Goal: Task Accomplishment & Management: Manage account settings

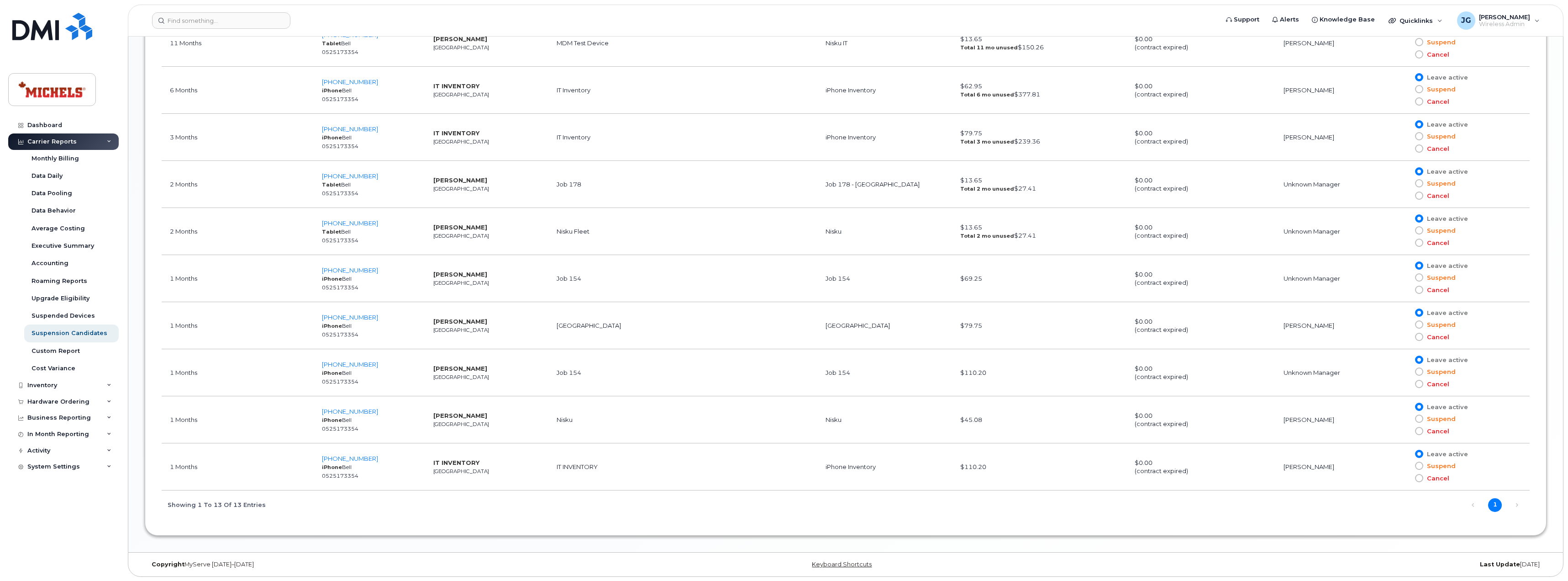
scroll to position [746, 0]
click at [339, 407] on span "780-340-7318" at bounding box center [350, 411] width 56 height 7
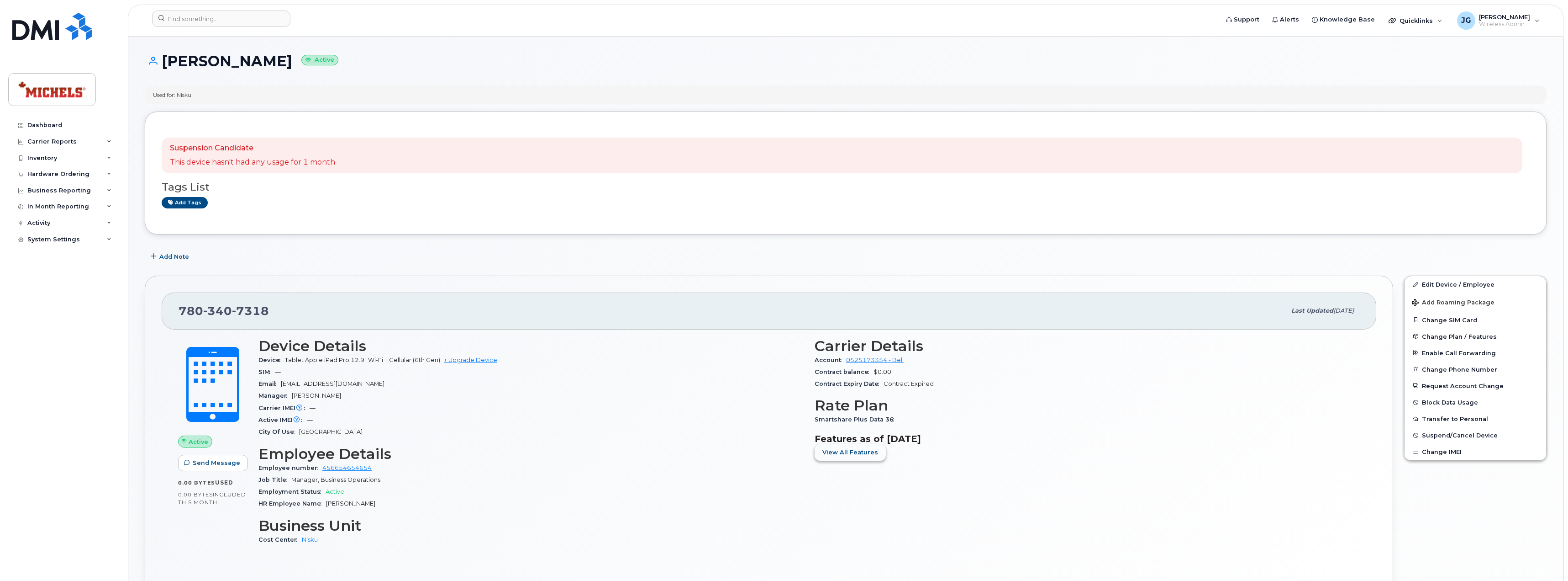
click at [860, 454] on span "View All Features" at bounding box center [850, 452] width 55 height 9
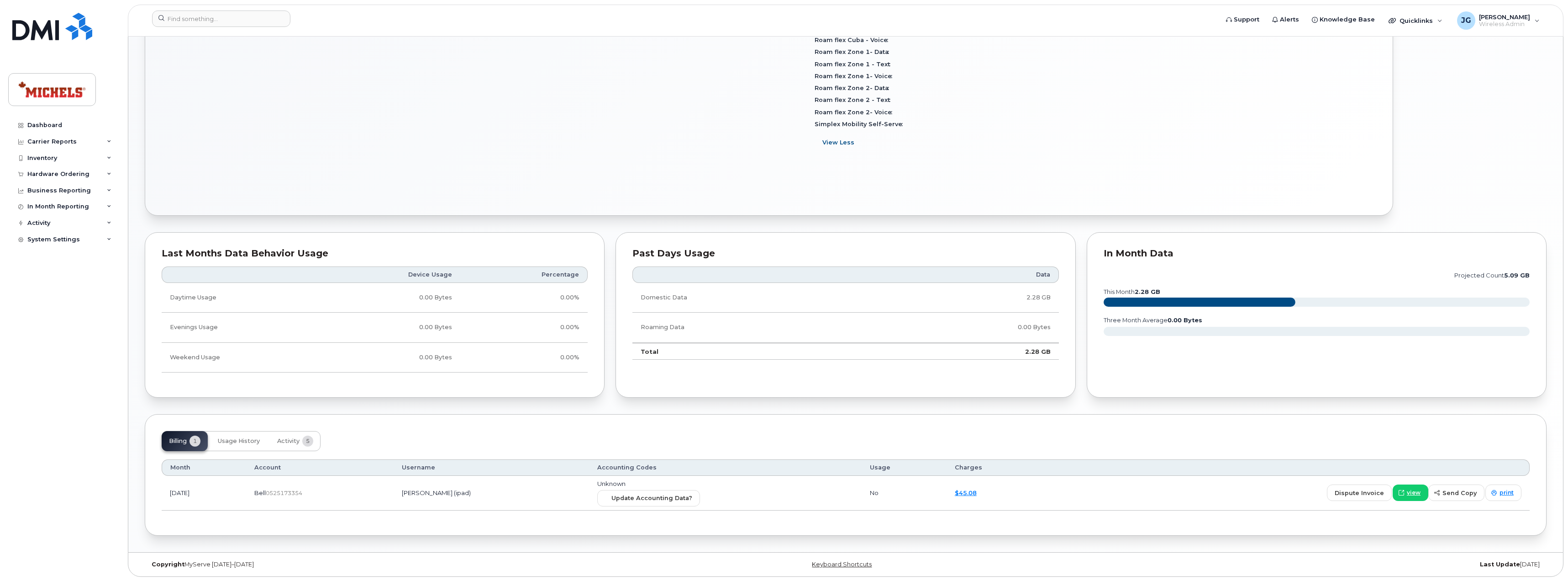
scroll to position [507, 0]
click at [1419, 494] on span "view" at bounding box center [1413, 491] width 13 height 8
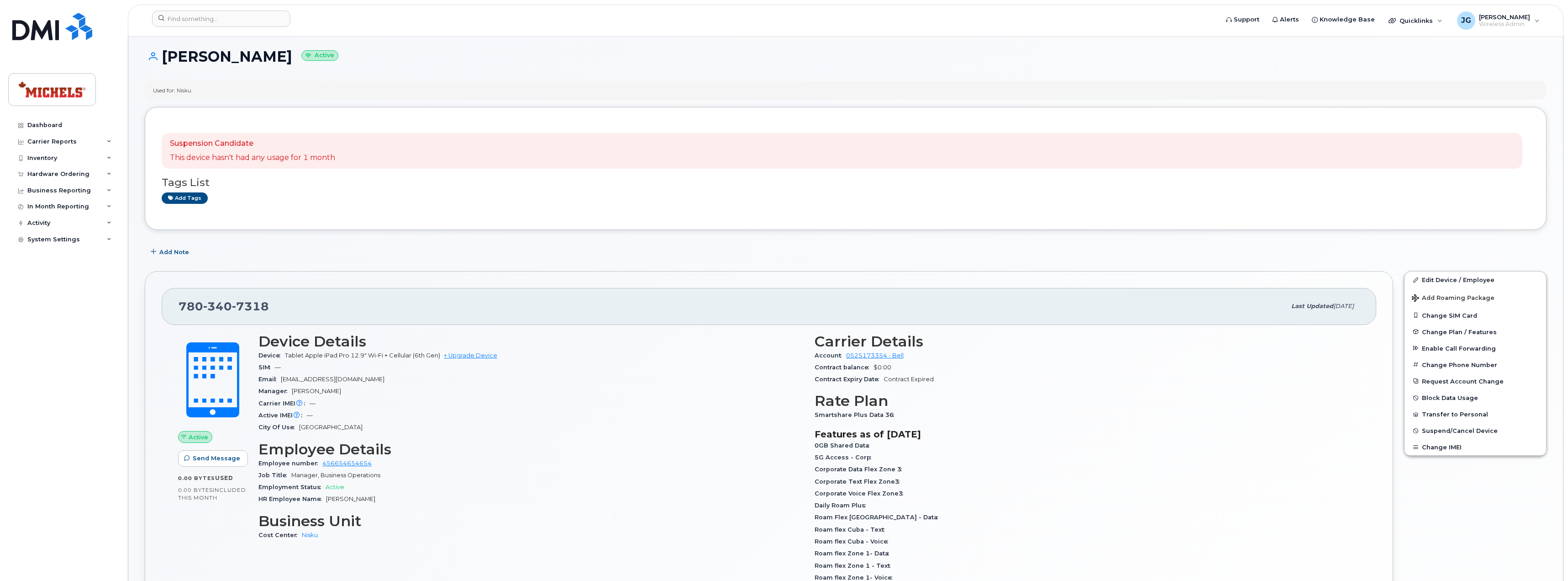
scroll to position [4, 0]
click at [44, 28] on img at bounding box center [52, 26] width 80 height 28
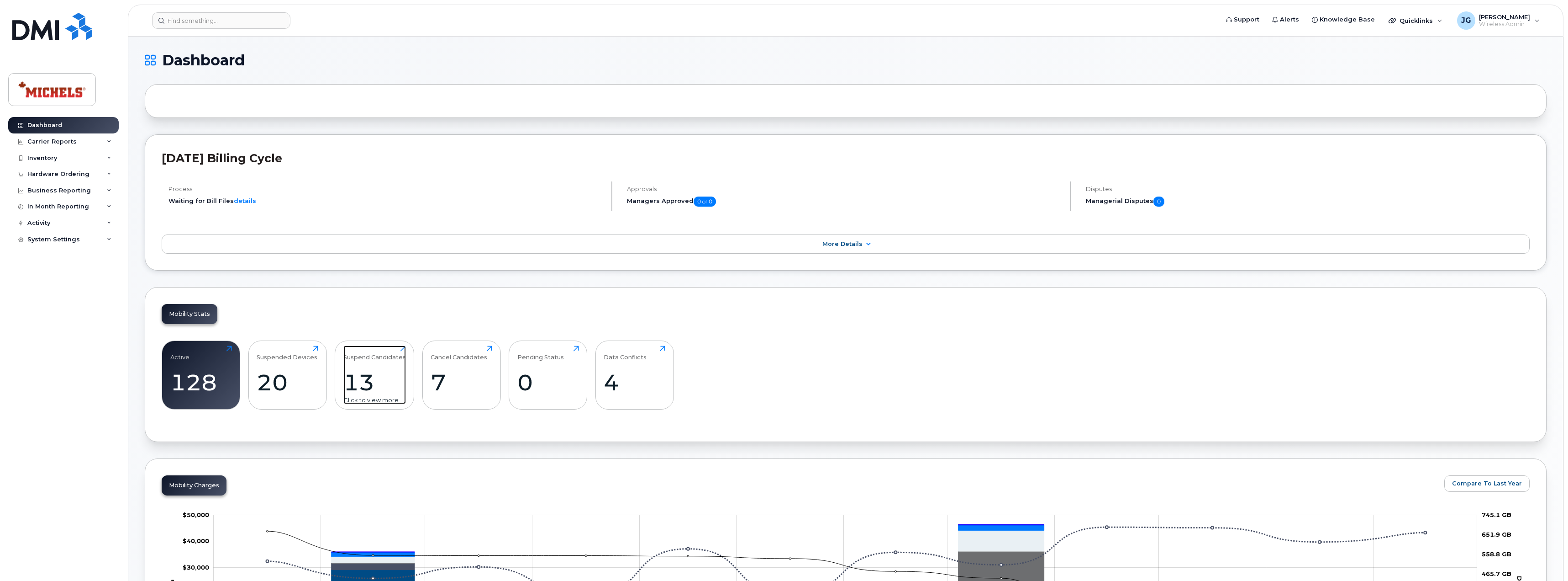
click at [368, 387] on div "13" at bounding box center [375, 382] width 63 height 27
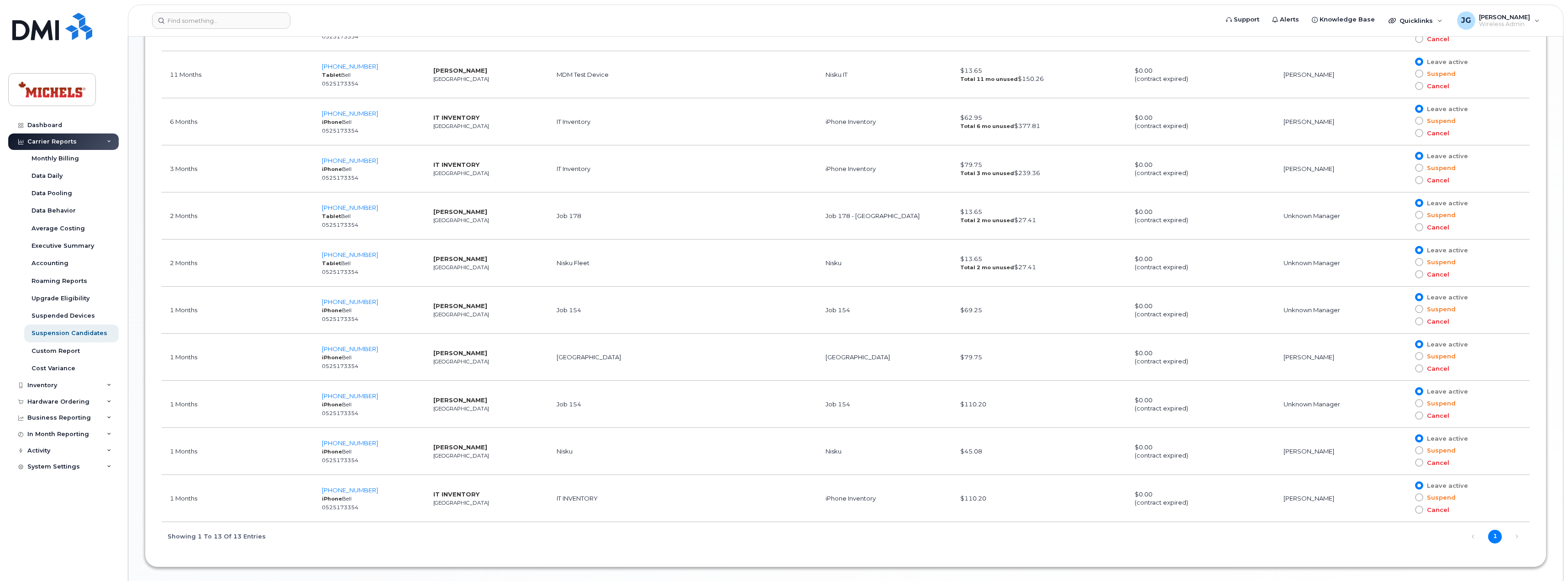
scroll to position [746, 0]
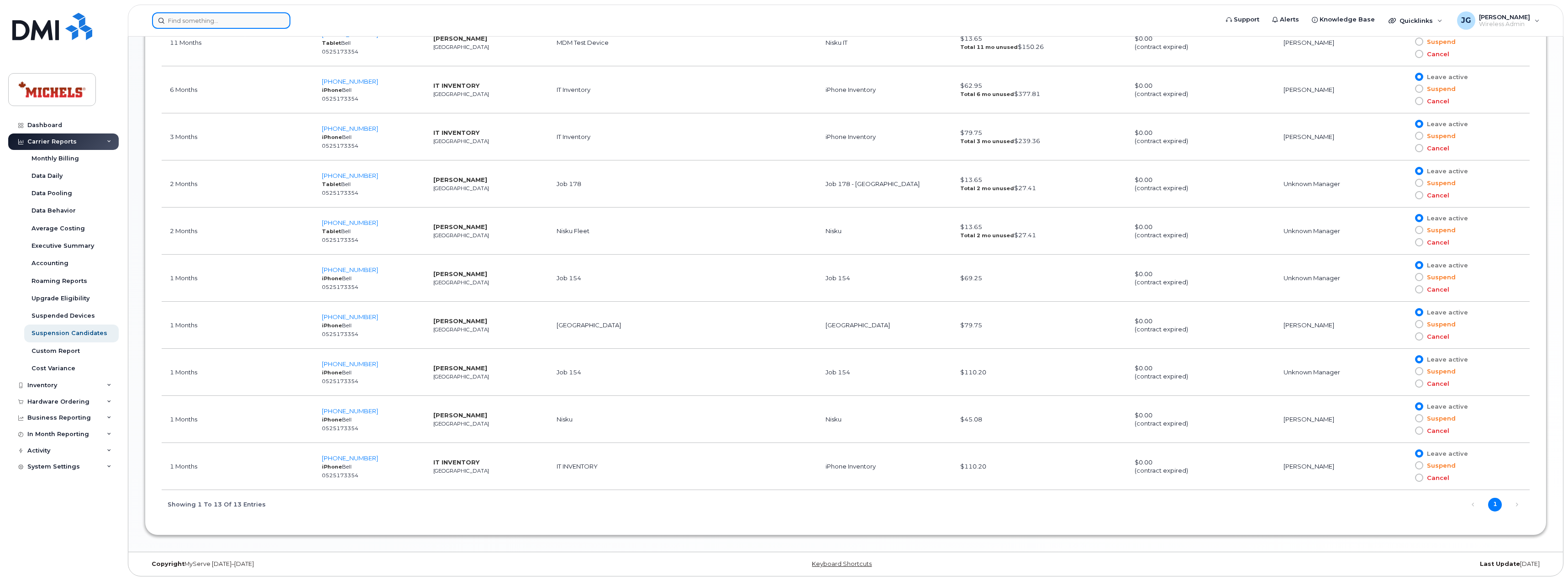
click at [212, 21] on input at bounding box center [221, 21] width 139 height 16
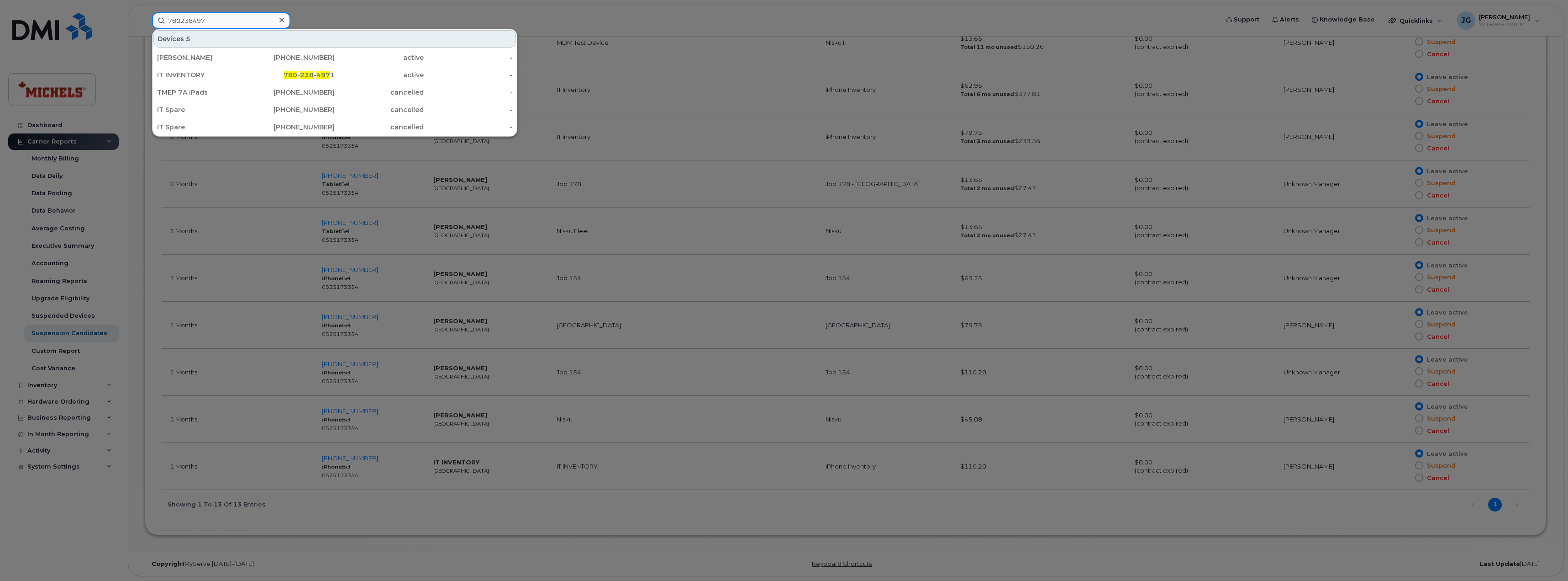
type input "7802384971"
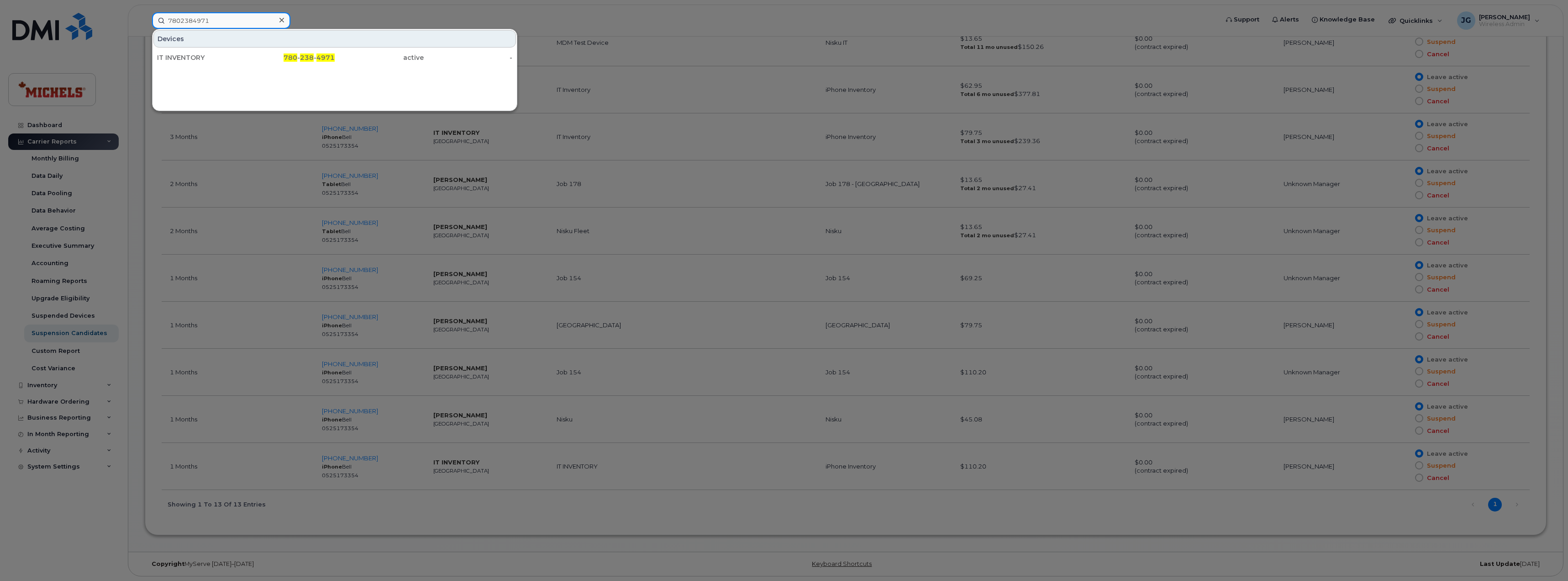
drag, startPoint x: 228, startPoint y: 26, endPoint x: 149, endPoint y: 23, distance: 79.1
click at [149, 23] on div "7802384971 Devices IT INVENTORY 780 - 238 - 4971 active -" at bounding box center [682, 21] width 1075 height 16
type input "7809995174"
click at [226, 56] on div "IT INVENTORY" at bounding box center [202, 57] width 89 height 9
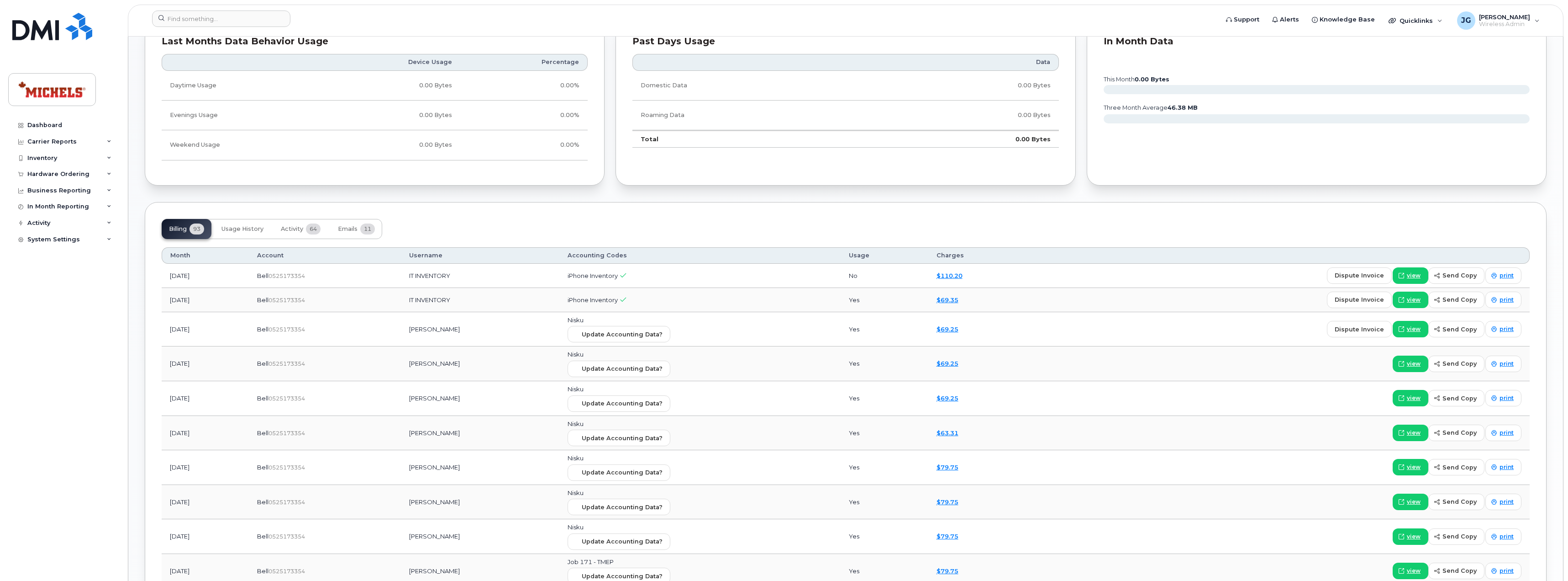
scroll to position [686, 0]
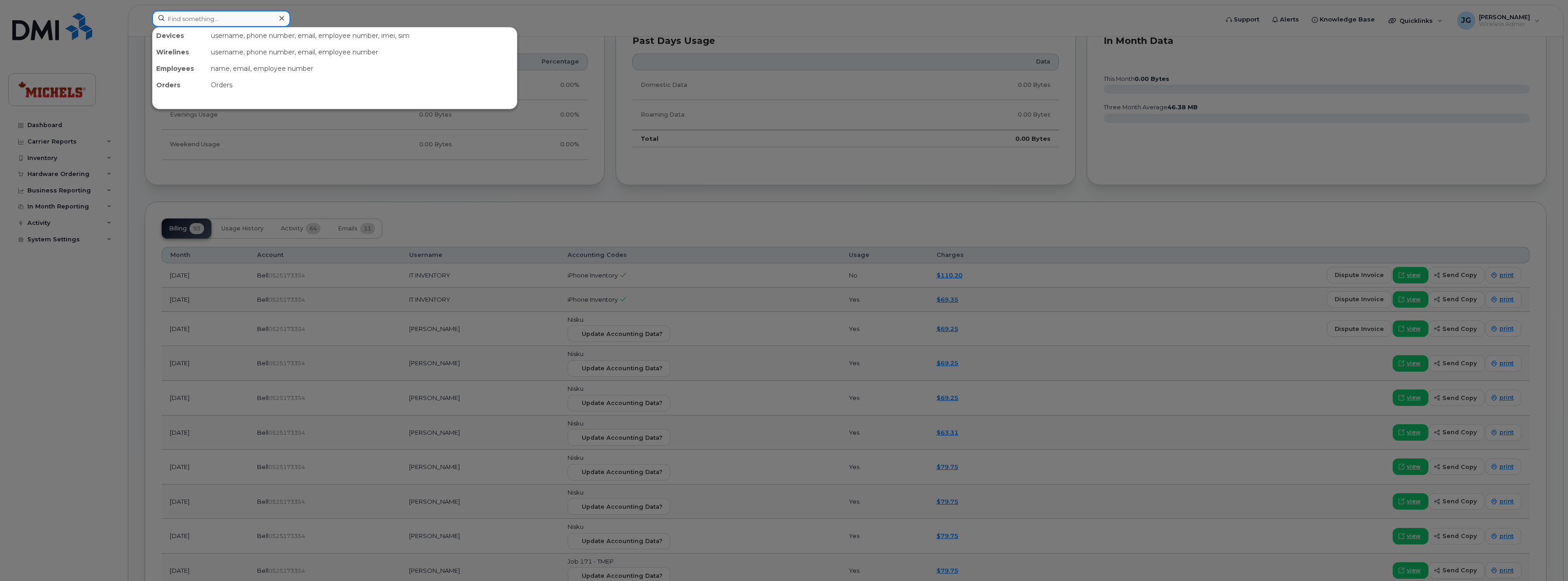
click at [227, 27] on input at bounding box center [221, 19] width 139 height 16
type input "780999"
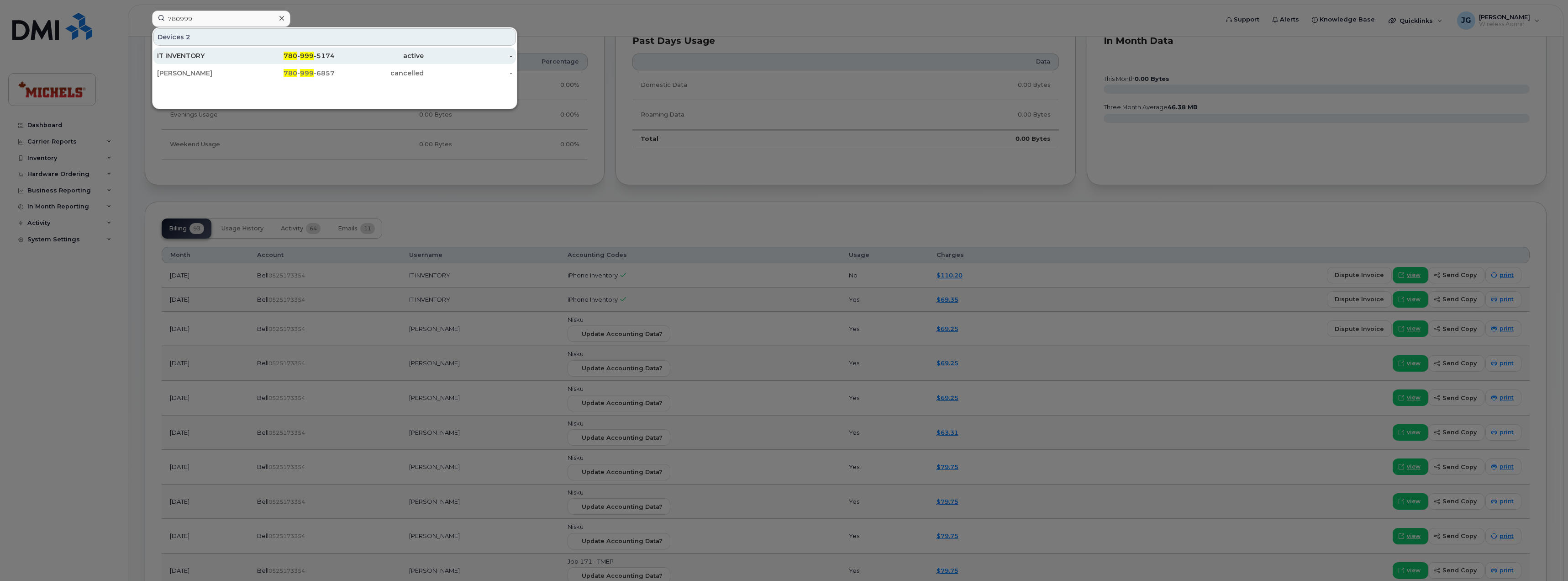
click at [253, 56] on div "780 - 999 -5174" at bounding box center [291, 56] width 89 height 9
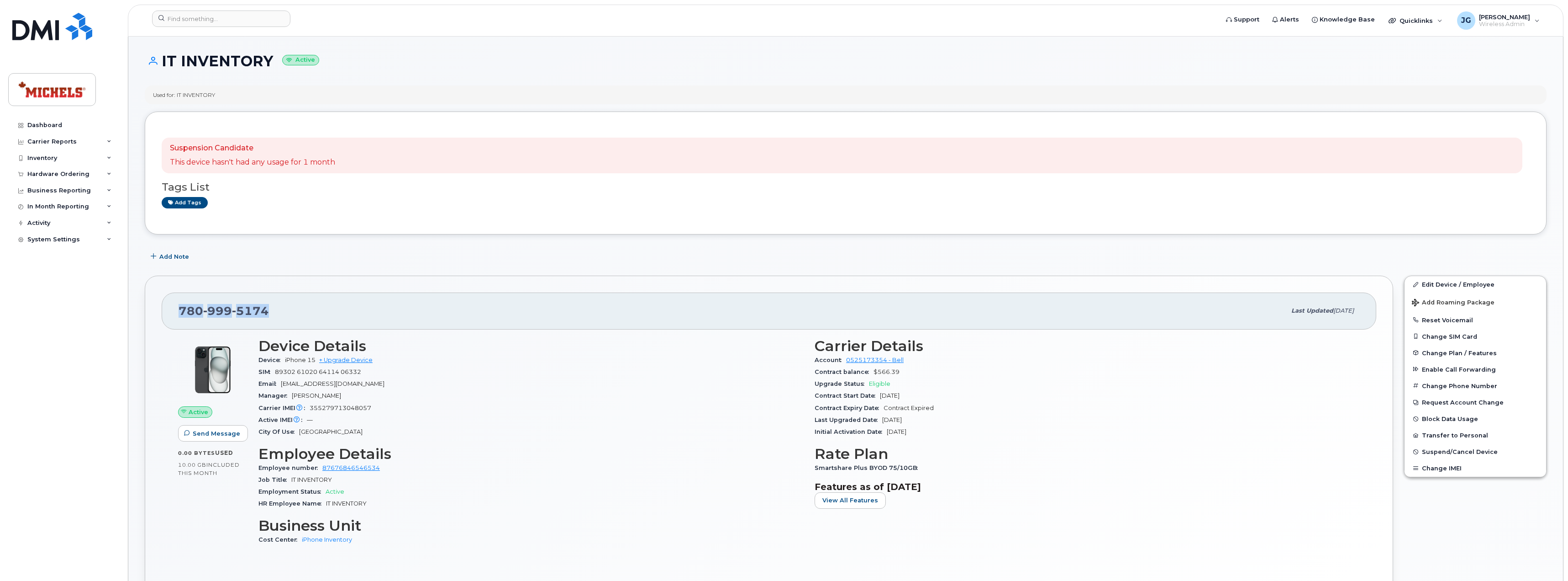
drag, startPoint x: 275, startPoint y: 313, endPoint x: 170, endPoint y: 312, distance: 105.0
click at [170, 312] on div "780 999 5174 Last updated Aug 12, 2025" at bounding box center [769, 311] width 1215 height 37
copy span "780 999 5174"
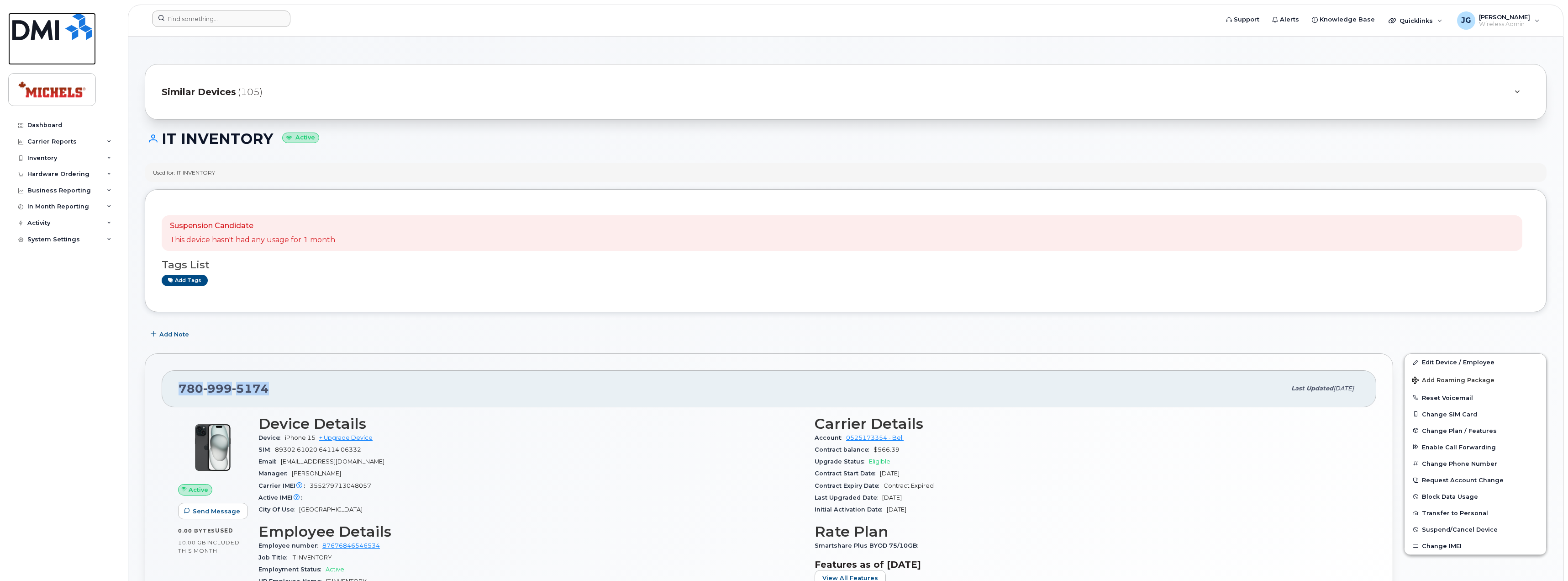
drag, startPoint x: 54, startPoint y: 27, endPoint x: 177, endPoint y: 23, distance: 123.1
click at [54, 27] on img at bounding box center [52, 26] width 80 height 28
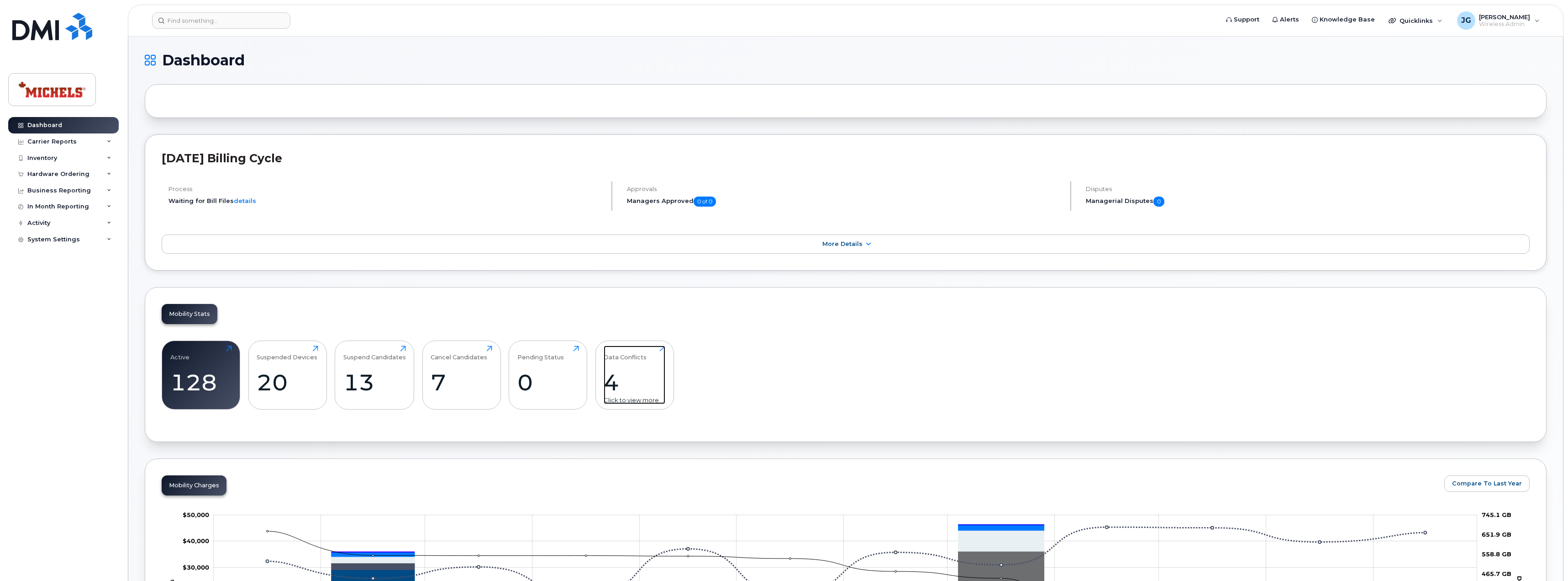
click at [622, 384] on div "4" at bounding box center [634, 382] width 62 height 27
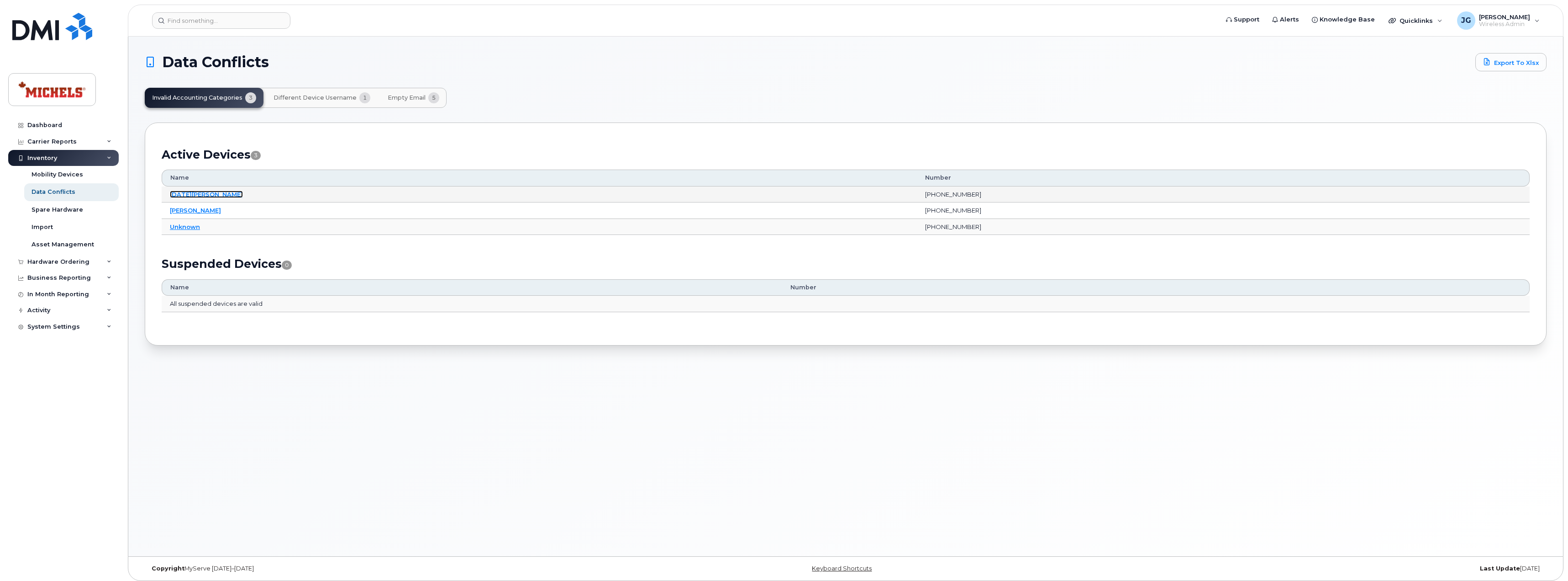
click at [202, 196] on link "[DATE][PERSON_NAME]" at bounding box center [207, 194] width 73 height 7
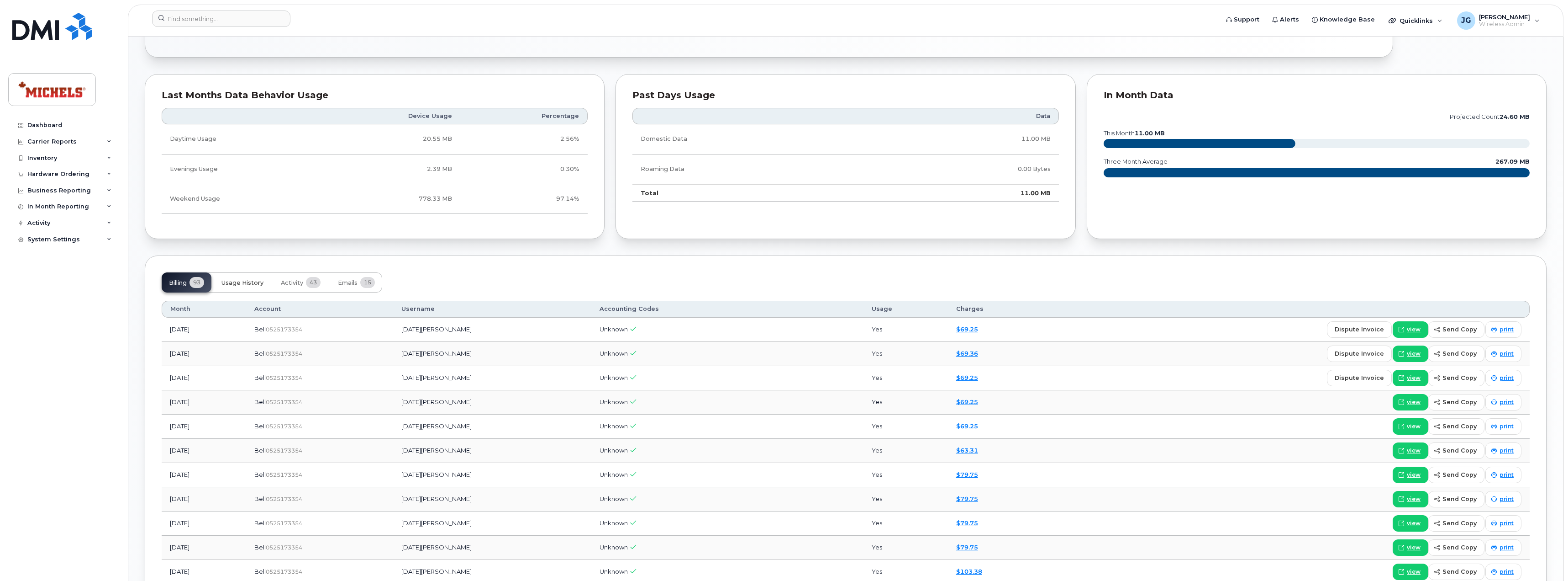
click at [258, 286] on span "Usage History" at bounding box center [242, 283] width 42 height 7
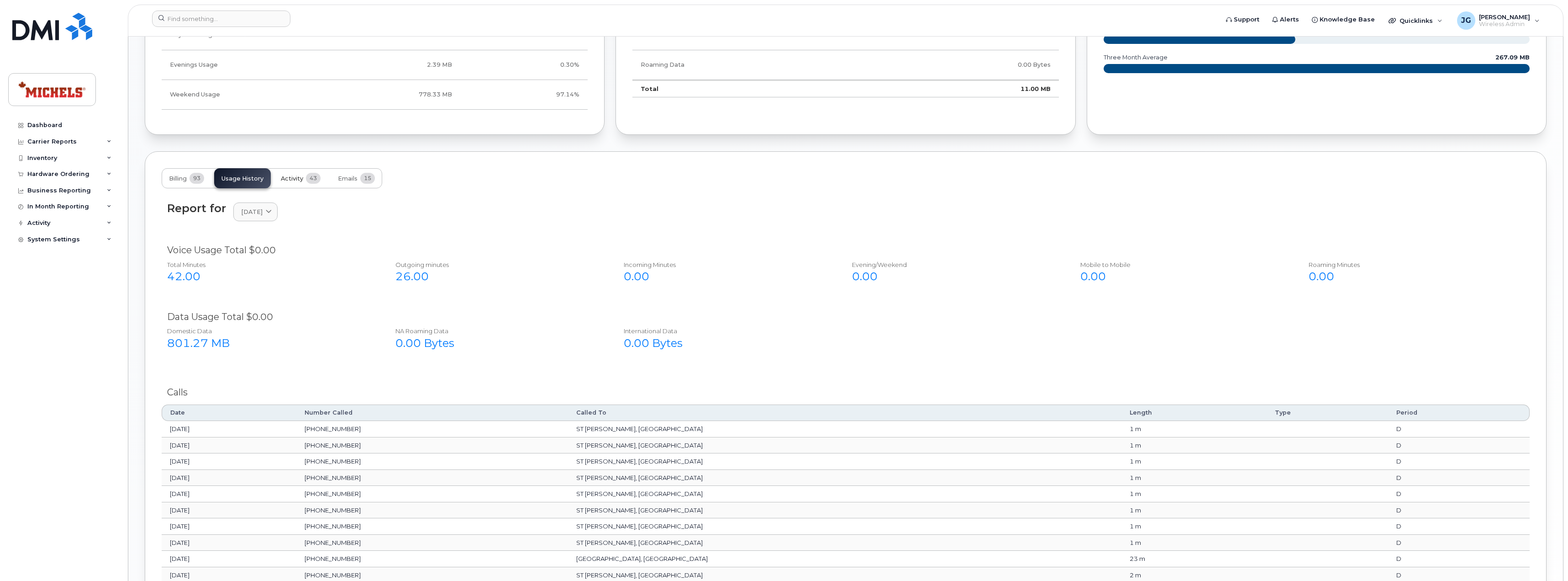
click at [294, 177] on span "Activity" at bounding box center [292, 179] width 22 height 7
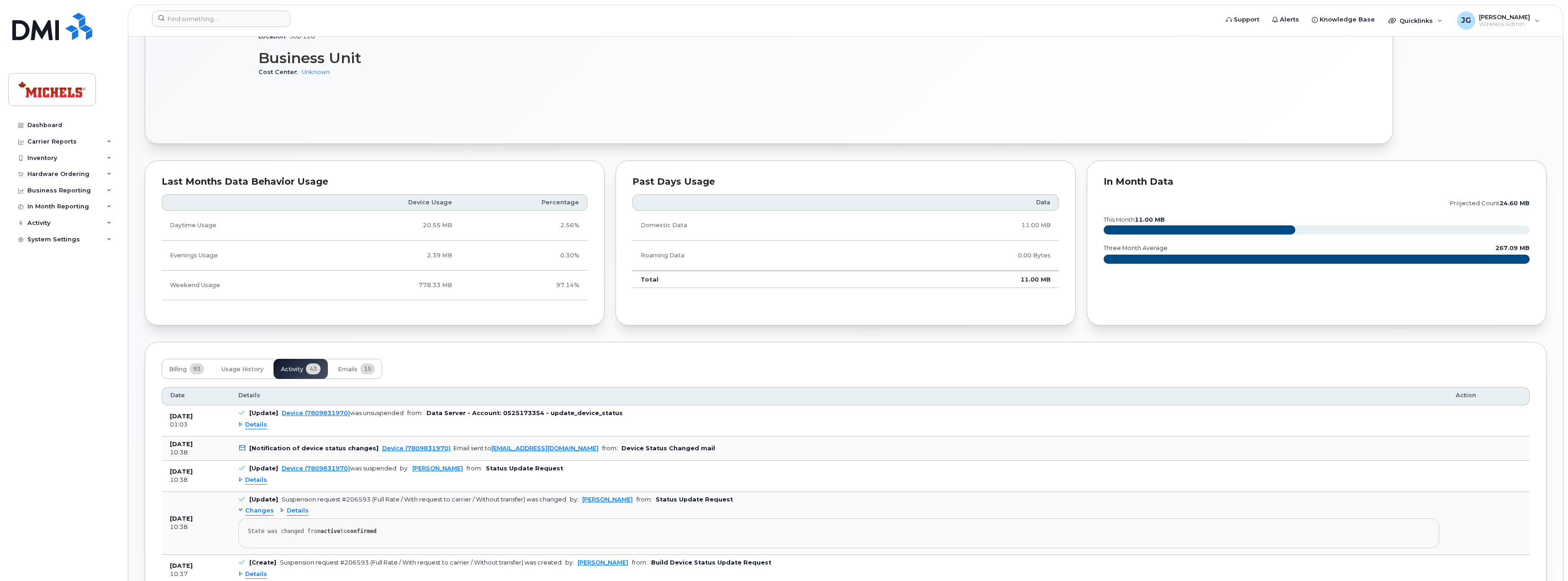
scroll to position [698, 0]
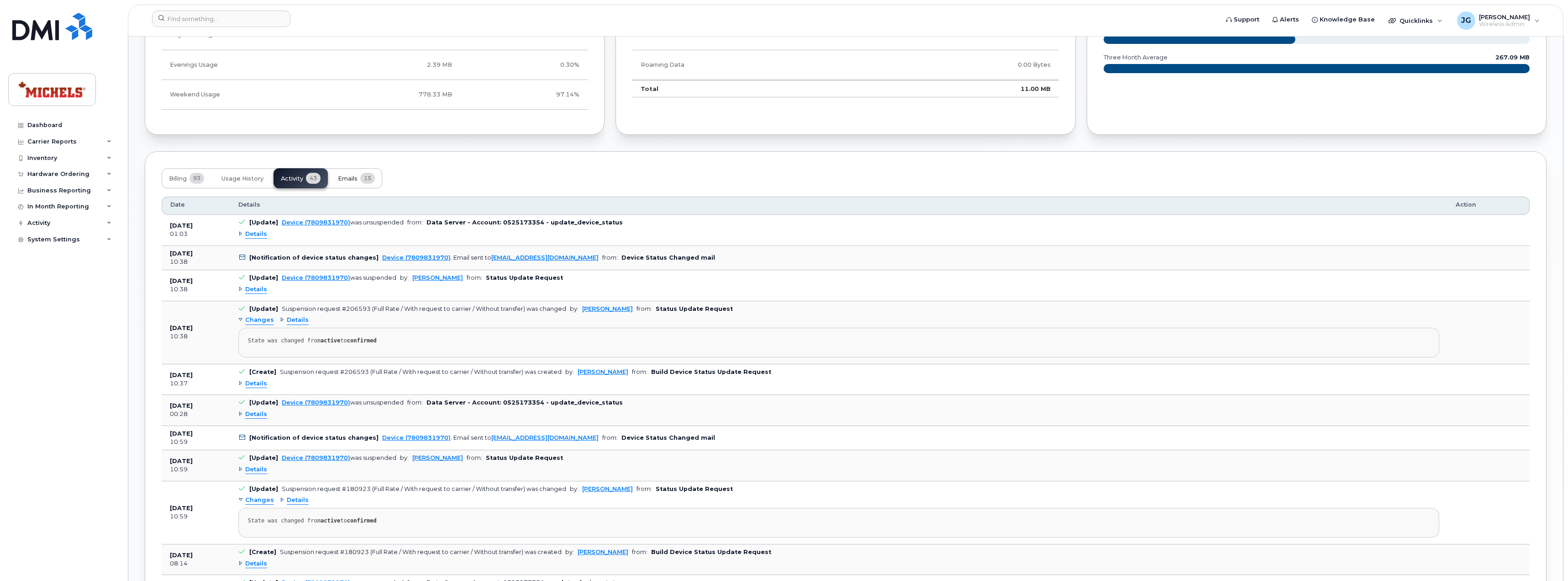
click at [347, 175] on span "Emails" at bounding box center [348, 179] width 20 height 7
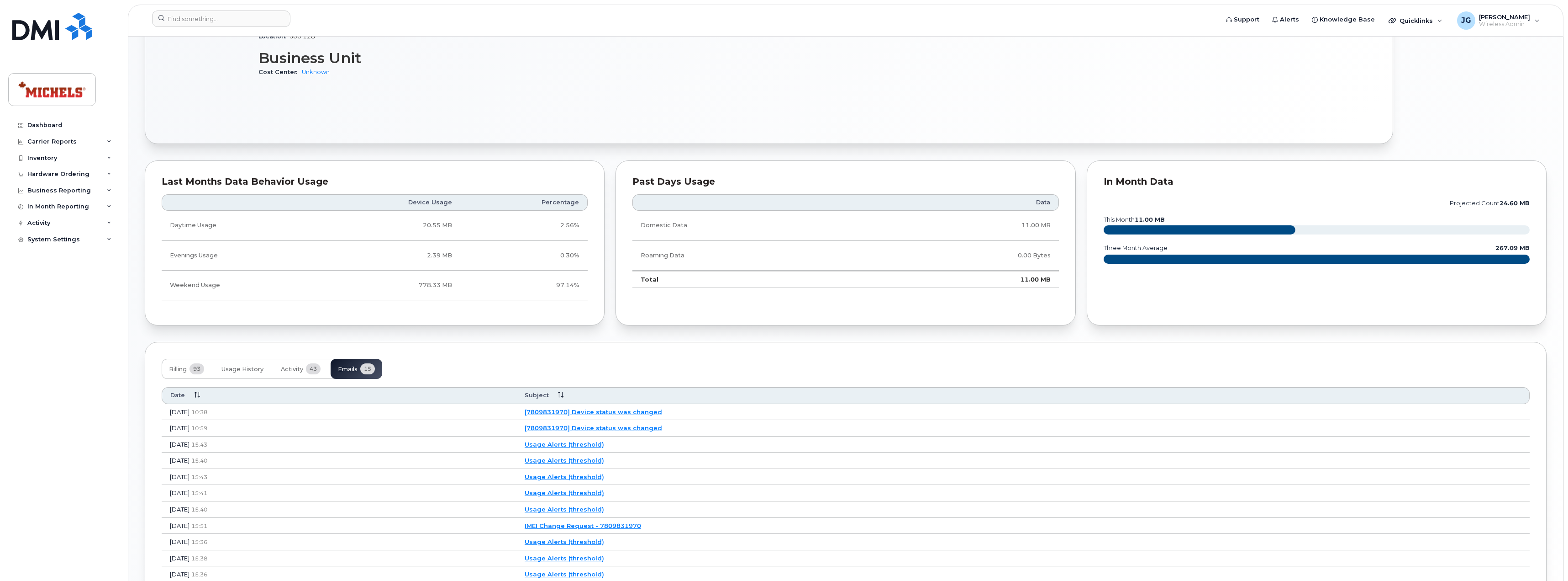
scroll to position [645, 0]
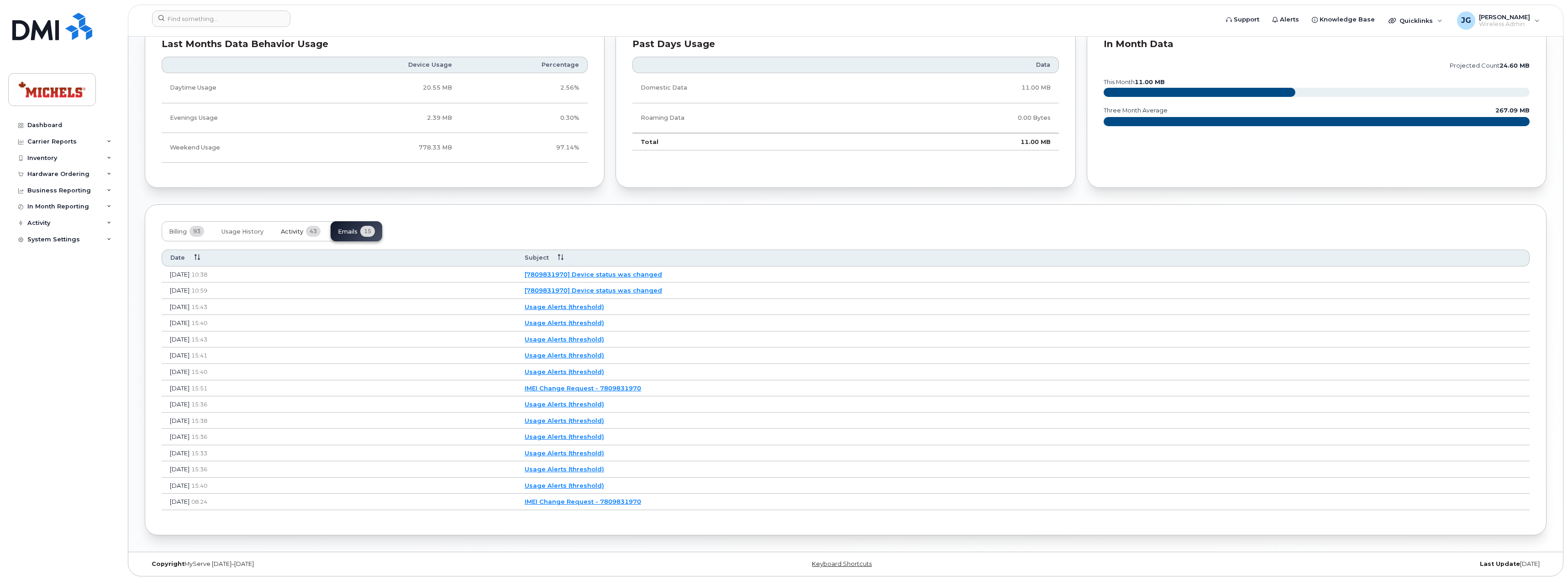
click at [292, 224] on button "Activity 43" at bounding box center [301, 231] width 55 height 20
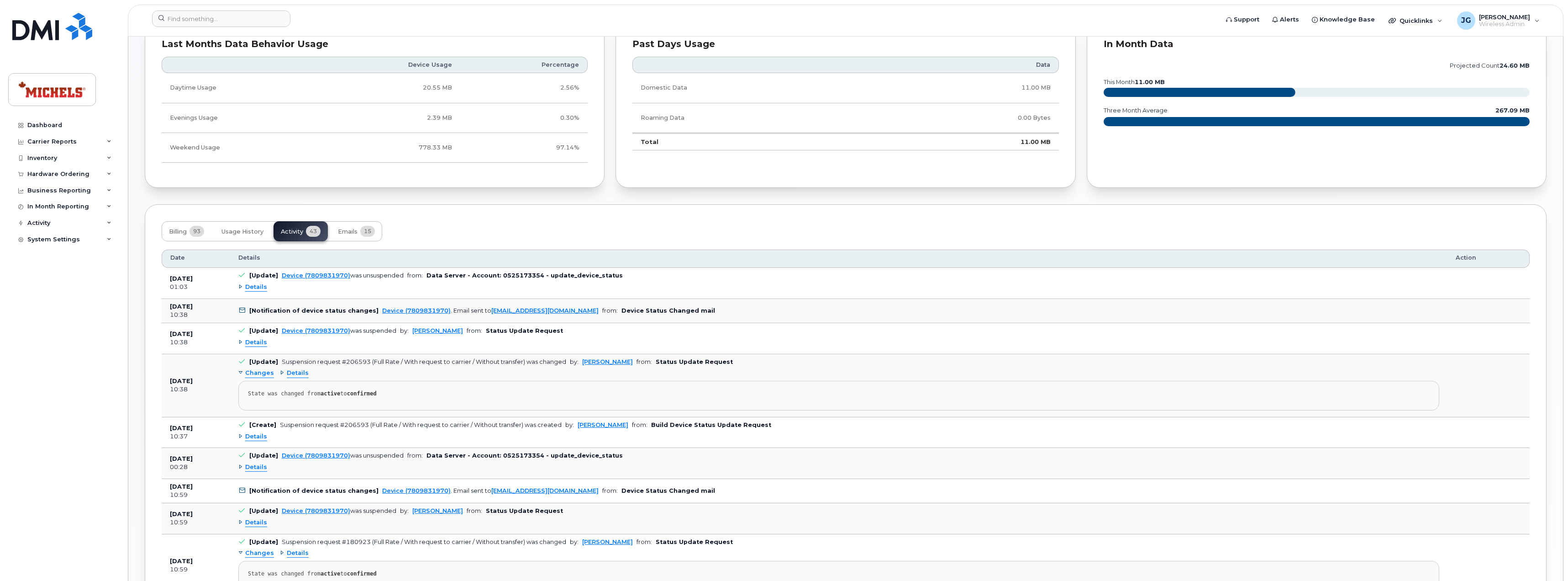
click at [252, 290] on span "Details" at bounding box center [256, 287] width 22 height 9
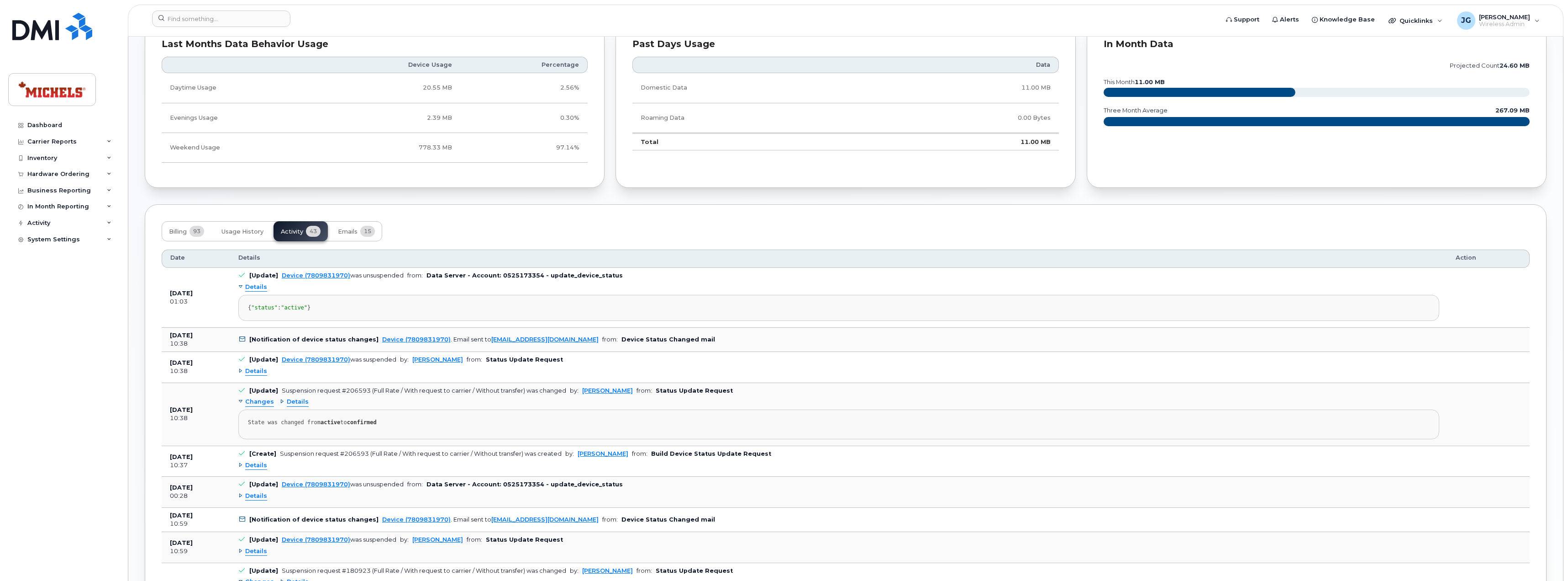
click at [252, 290] on span "Details" at bounding box center [256, 287] width 22 height 9
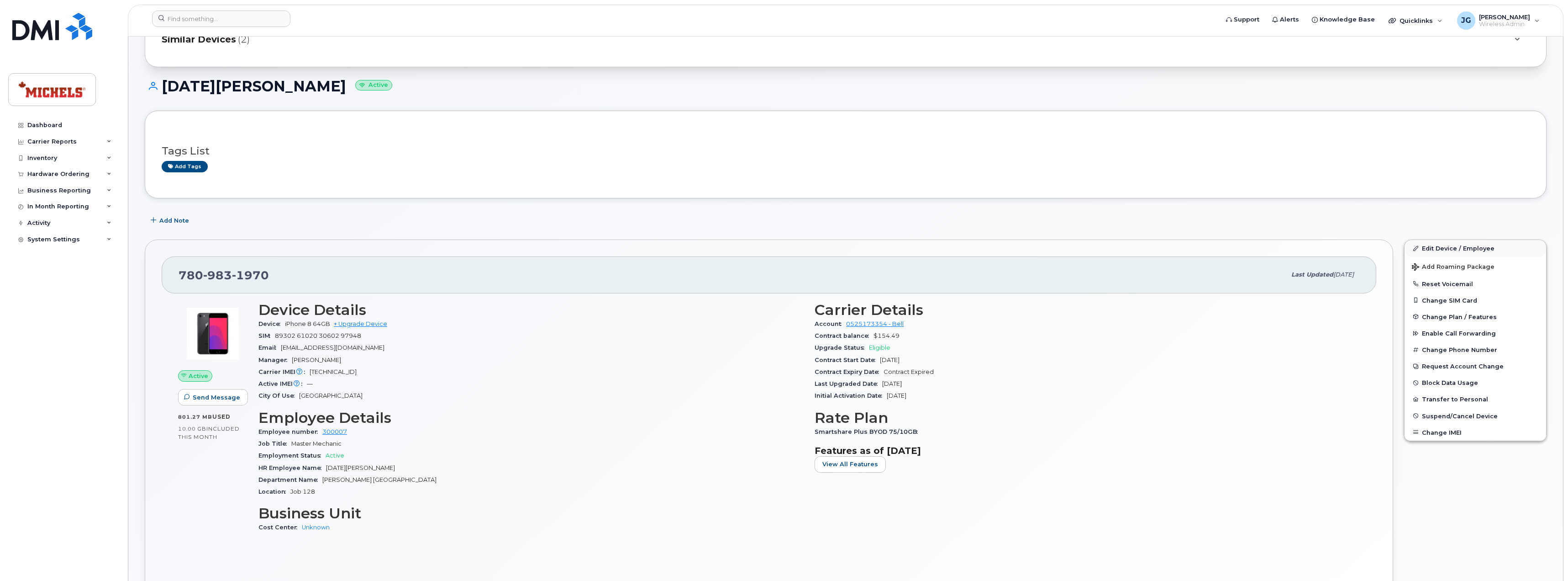
scroll to position [52, 0]
click at [1447, 414] on span "Suspend/Cancel Device" at bounding box center [1460, 416] width 76 height 7
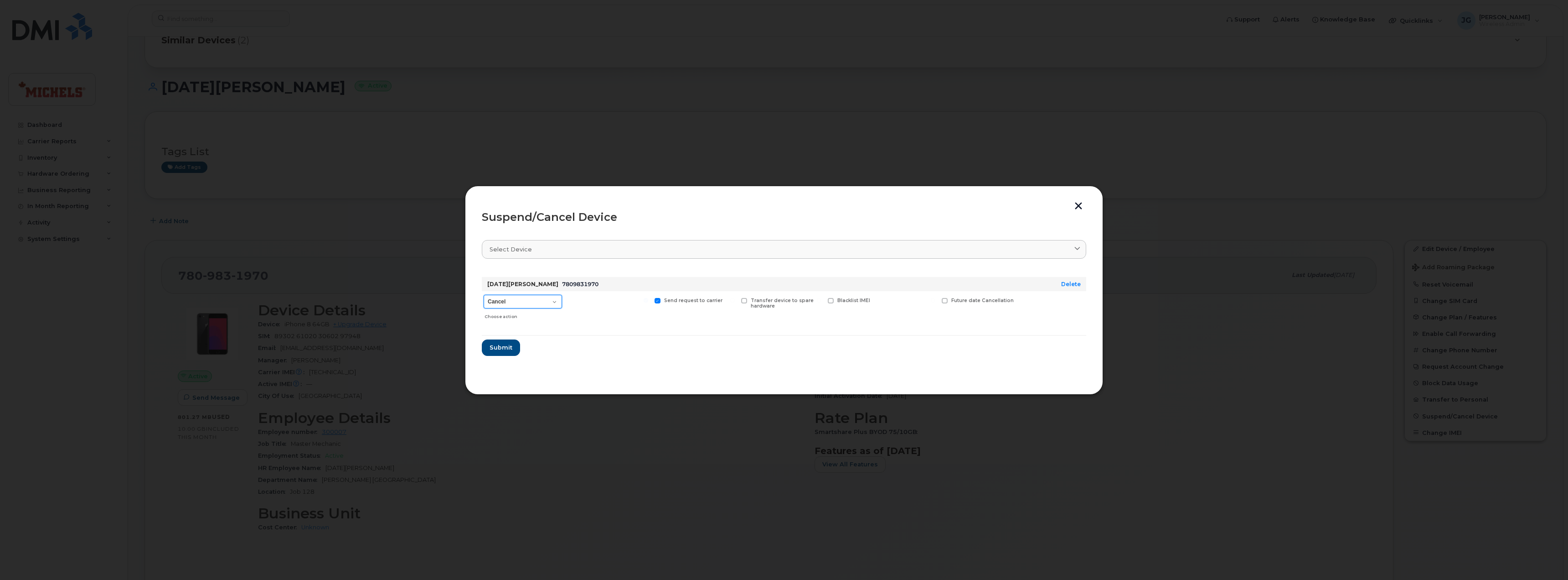
click at [529, 301] on select "Cancel Suspend - Extend Suspension Suspend - Reduced Rate Suspend - Full Rate S…" at bounding box center [523, 301] width 79 height 13
select select "[object Object]"
click at [484, 295] on select "Cancel Suspend - Extend Suspension Suspend - Reduced Rate Suspend - Full Rate S…" at bounding box center [523, 301] width 79 height 13
click at [497, 348] on span "Submit" at bounding box center [501, 348] width 23 height 9
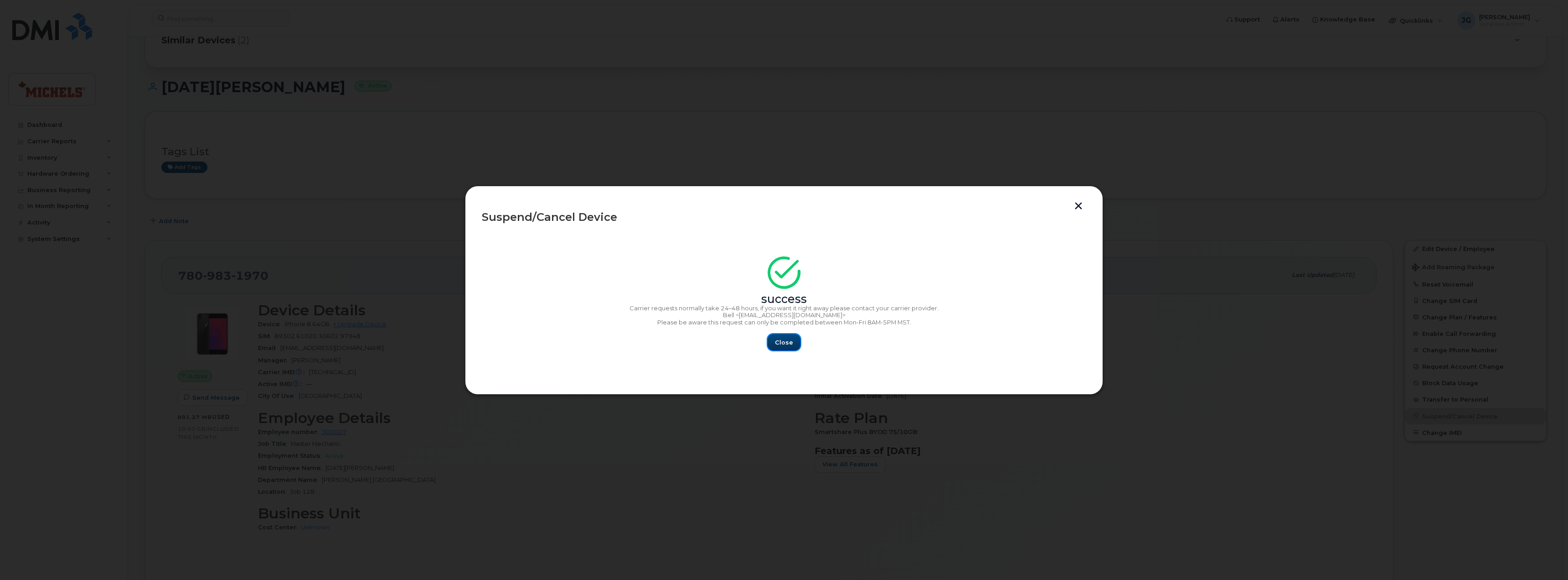
click at [774, 341] on button "Close" at bounding box center [784, 342] width 33 height 16
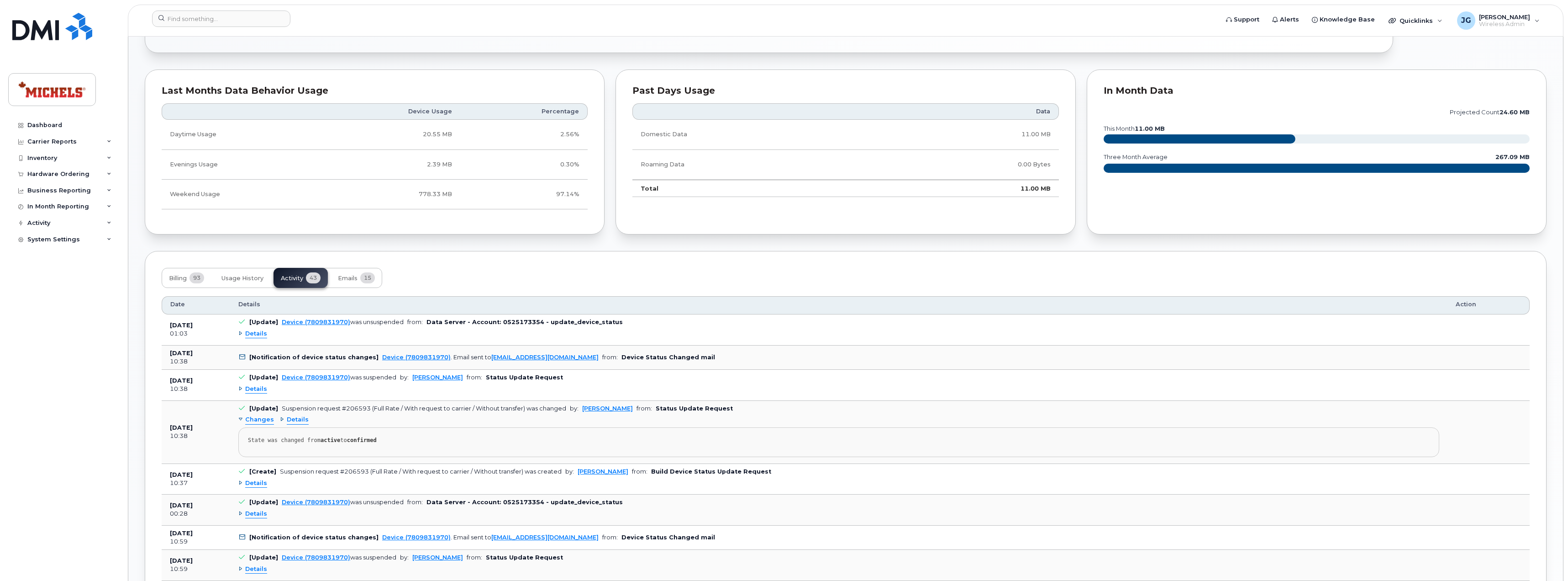
scroll to position [600, 0]
drag, startPoint x: 535, startPoint y: 322, endPoint x: 479, endPoint y: 321, distance: 56.0
click at [479, 321] on b "Data Server - Account: 0525173354 - update_device_status" at bounding box center [524, 321] width 196 height 7
click at [260, 334] on span "Details" at bounding box center [256, 333] width 22 height 9
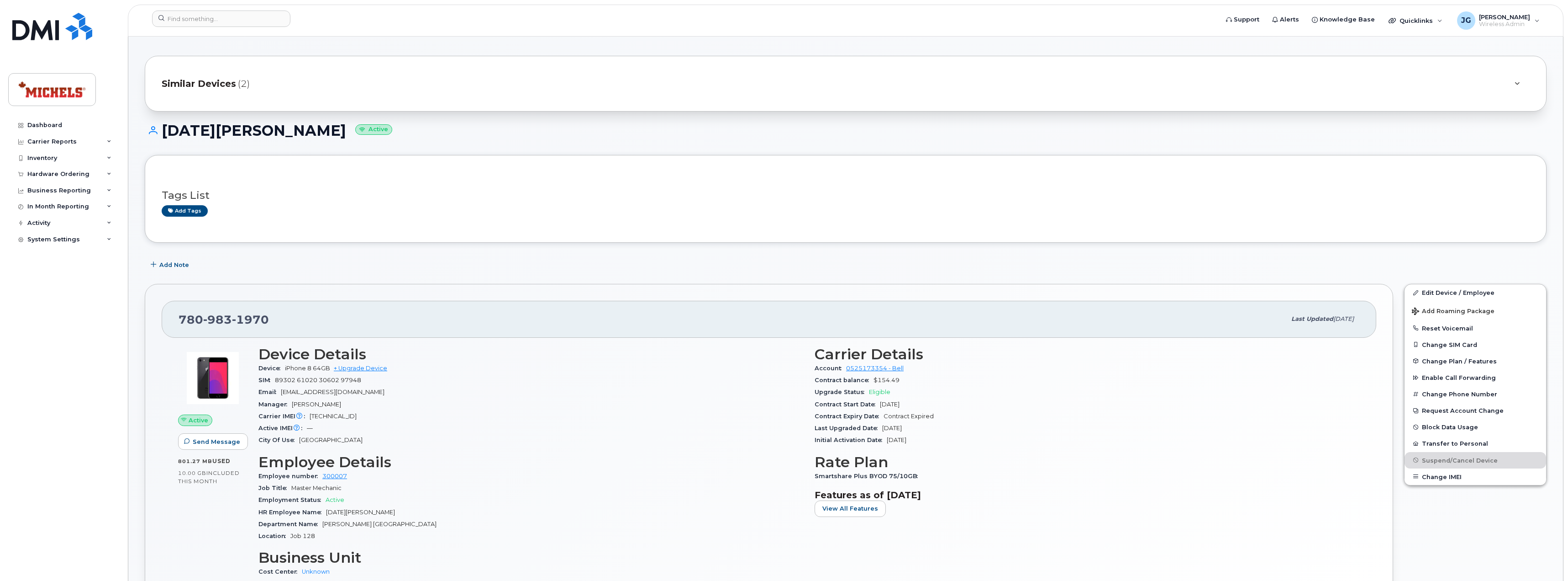
scroll to position [7, 0]
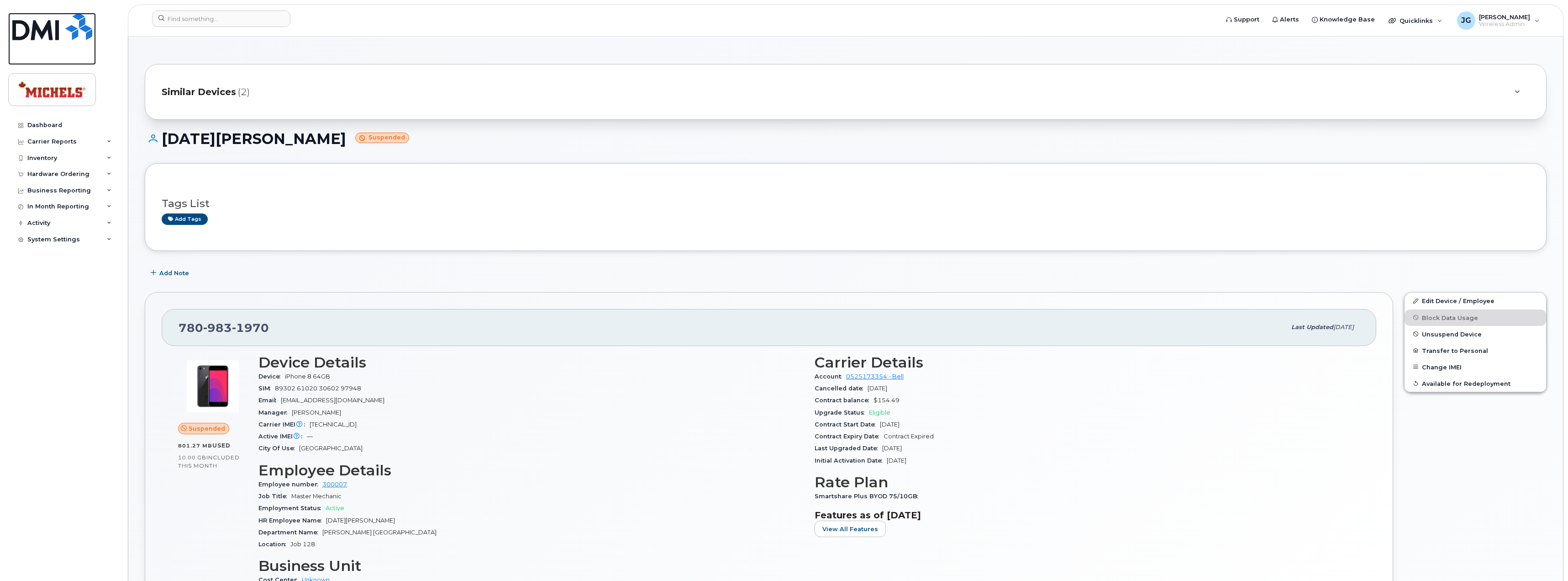
click at [47, 30] on img at bounding box center [52, 26] width 80 height 28
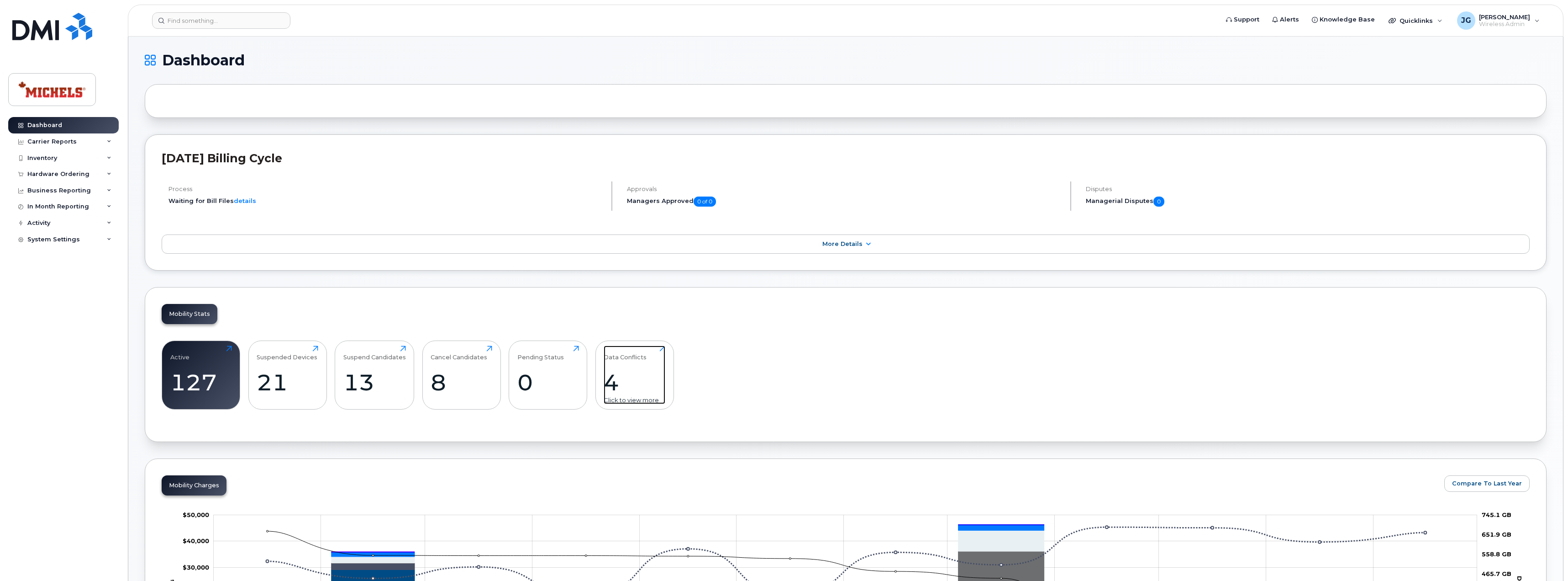
click at [627, 366] on div "Data Conflicts 4 Click to view more" at bounding box center [634, 374] width 62 height 58
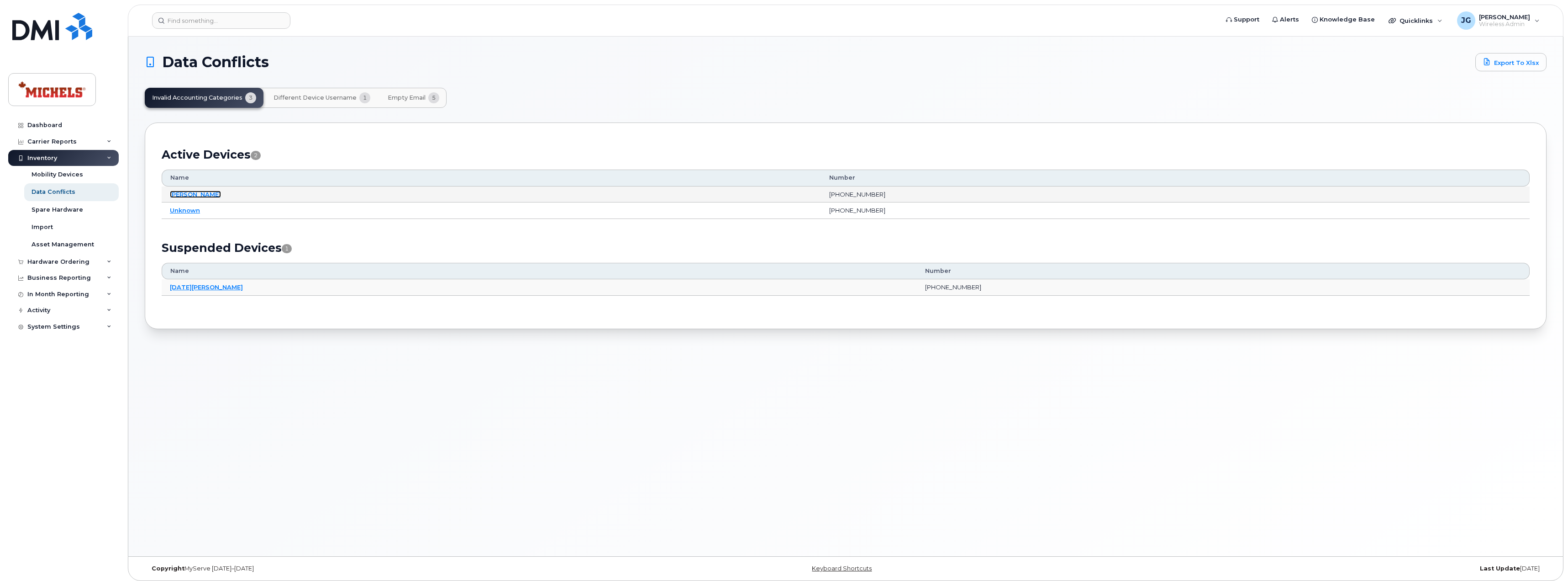
click at [176, 194] on link "[PERSON_NAME]" at bounding box center [195, 194] width 51 height 7
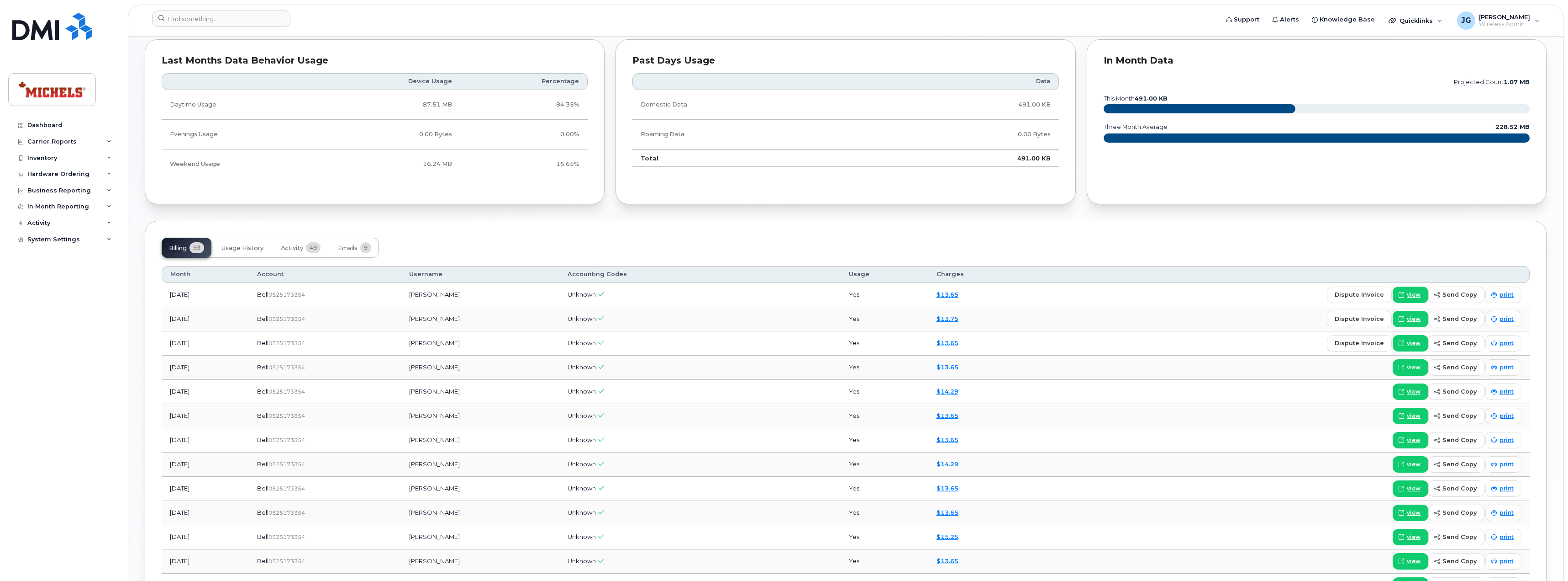
scroll to position [639, 0]
click at [244, 246] on span "Usage History" at bounding box center [242, 247] width 42 height 7
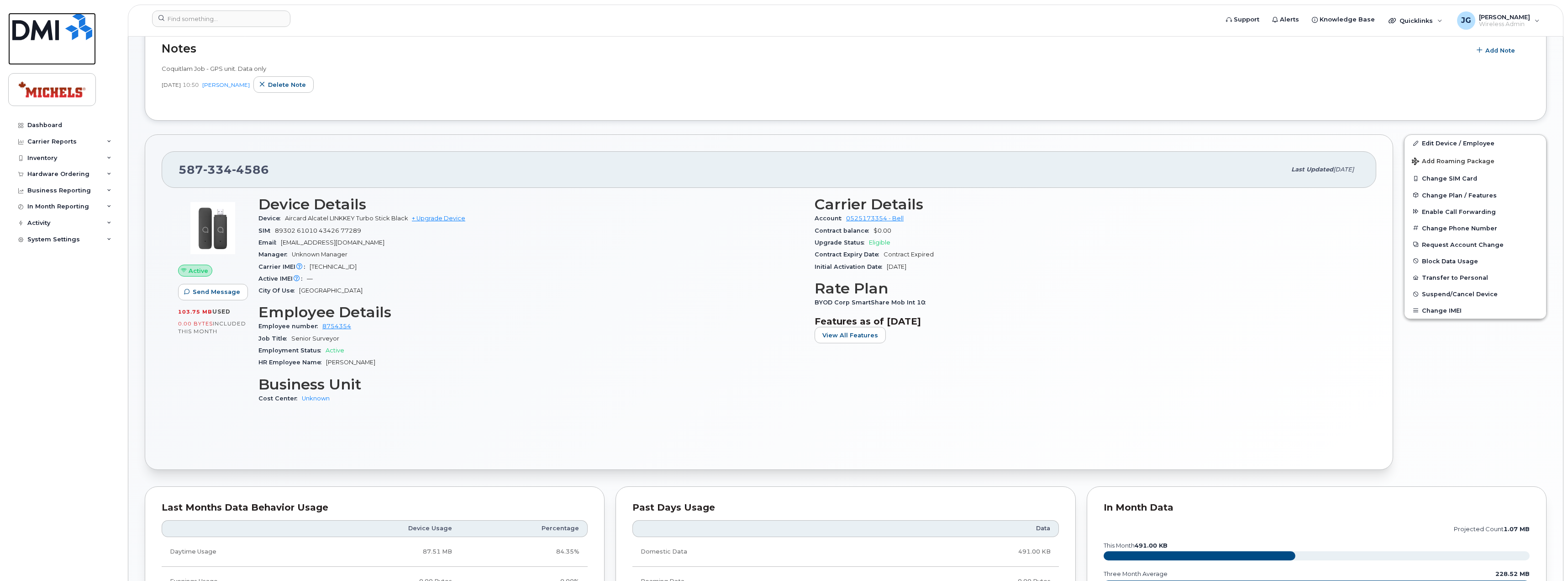
click at [40, 16] on img at bounding box center [52, 26] width 80 height 28
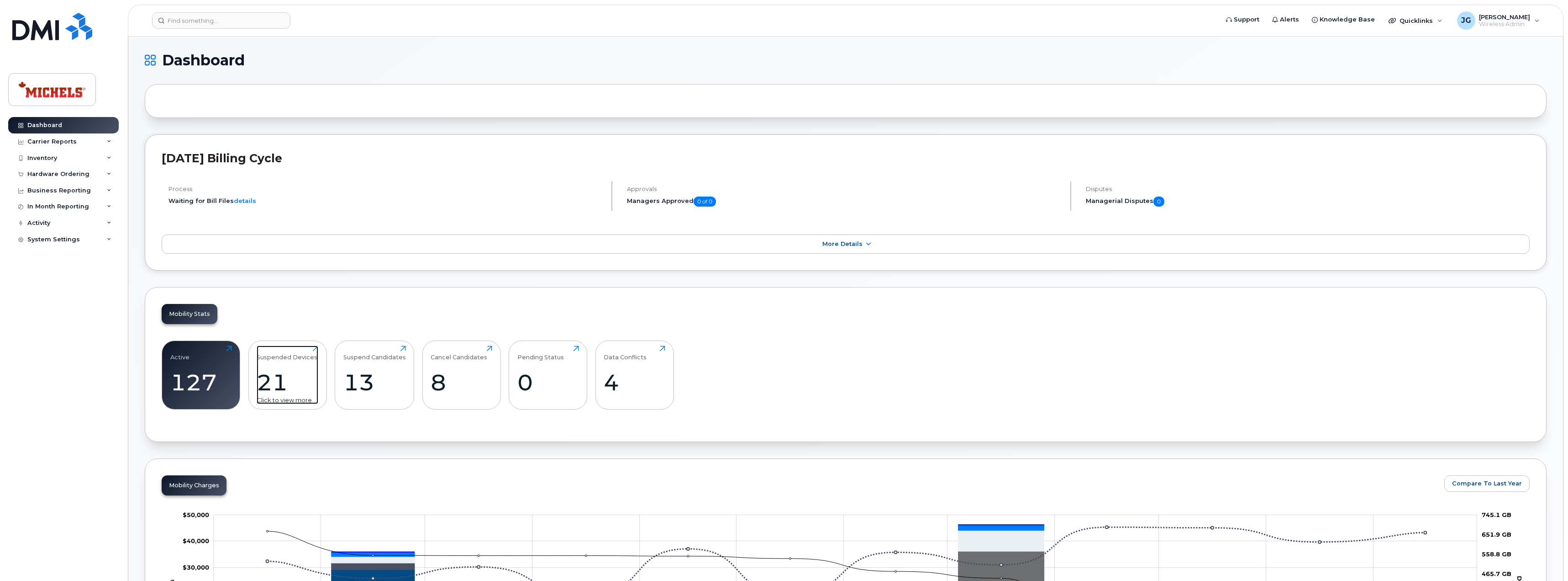
click at [297, 388] on div "21" at bounding box center [287, 382] width 62 height 27
